Goal: Task Accomplishment & Management: Manage account settings

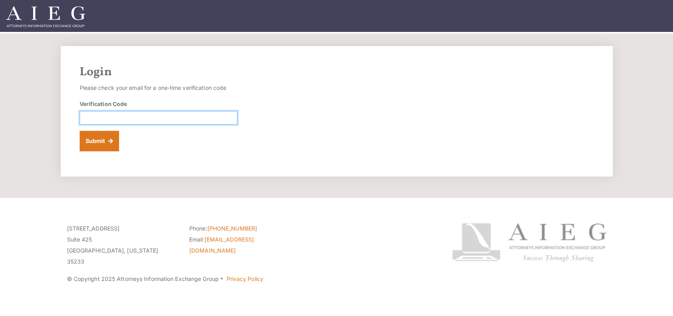
click at [161, 118] on input "Verification Code" at bounding box center [159, 117] width 158 height 13
click at [137, 119] on input "Verification Code" at bounding box center [159, 117] width 158 height 13
paste input ": 880099"
type input ": 880099"
click at [105, 135] on button "Submit" at bounding box center [100, 141] width 40 height 21
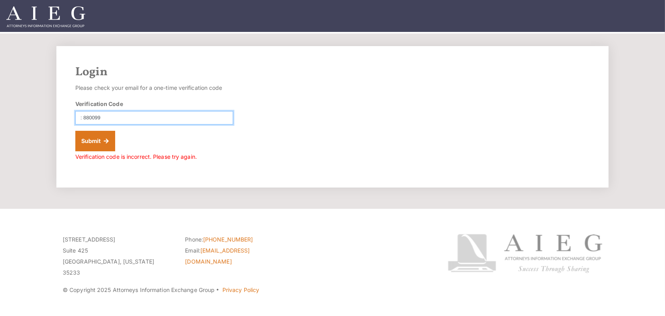
drag, startPoint x: 83, startPoint y: 118, endPoint x: 92, endPoint y: 112, distance: 11.0
click at [86, 117] on input ": 880099" at bounding box center [154, 117] width 158 height 13
type input "880099"
click at [96, 137] on button "Submit" at bounding box center [95, 141] width 40 height 21
